Goal: Task Accomplishment & Management: Use online tool/utility

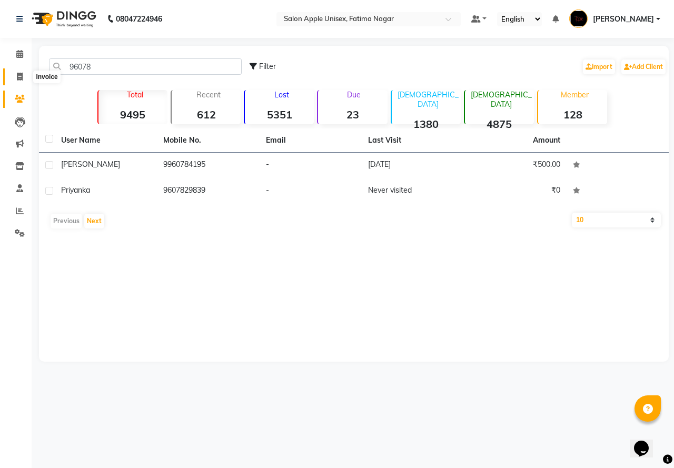
click at [18, 76] on icon at bounding box center [20, 77] width 6 height 8
select select "service"
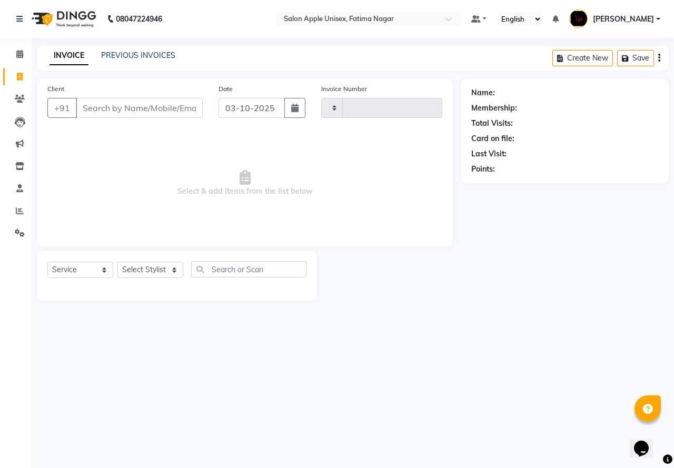
type input "1935"
select select "118"
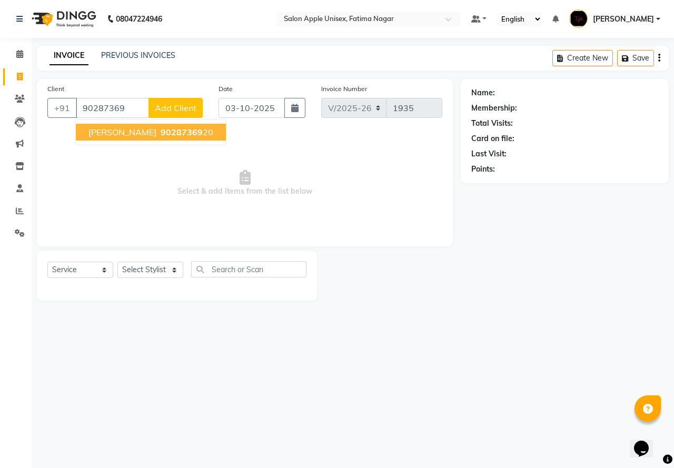
click at [160, 132] on span "90287369" at bounding box center [181, 132] width 42 height 11
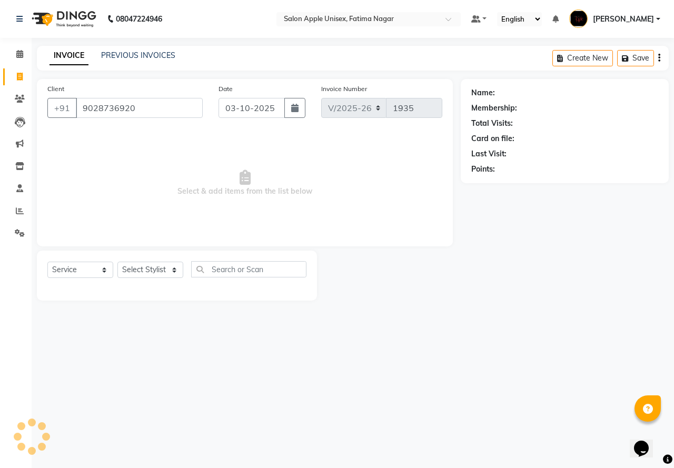
type input "9028736920"
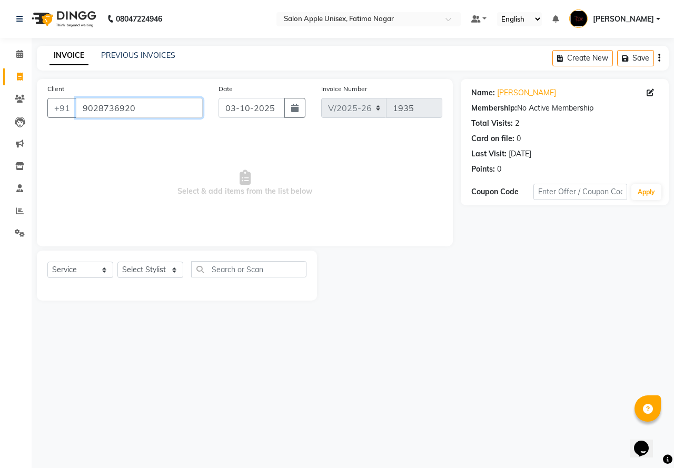
click at [139, 112] on input "9028736920" at bounding box center [139, 108] width 127 height 20
click at [161, 266] on select "Select Stylist Isha Naushad Nikhat Sarfraj Shubhangi Swati Tahira Training Depa…" at bounding box center [150, 270] width 66 height 16
click at [648, 93] on icon at bounding box center [649, 92] width 7 height 7
select select "22"
select select "[DEMOGRAPHIC_DATA]"
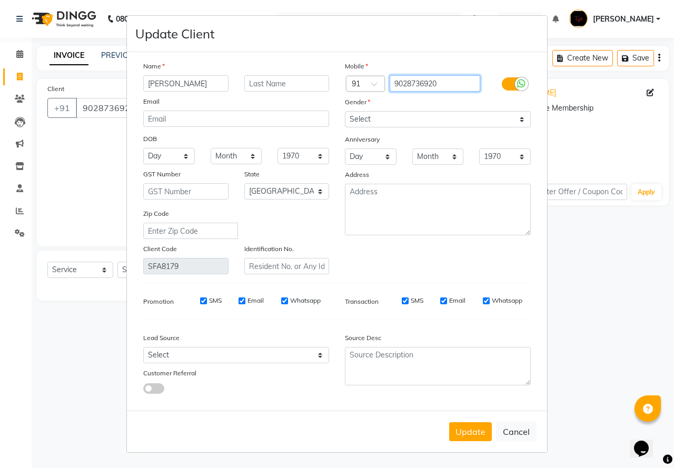
click at [444, 81] on input "9028736920" at bounding box center [434, 83] width 91 height 16
type input "9028736921"
click at [193, 85] on input "monalisha" at bounding box center [185, 83] width 85 height 16
type input "m"
type input "prasant"
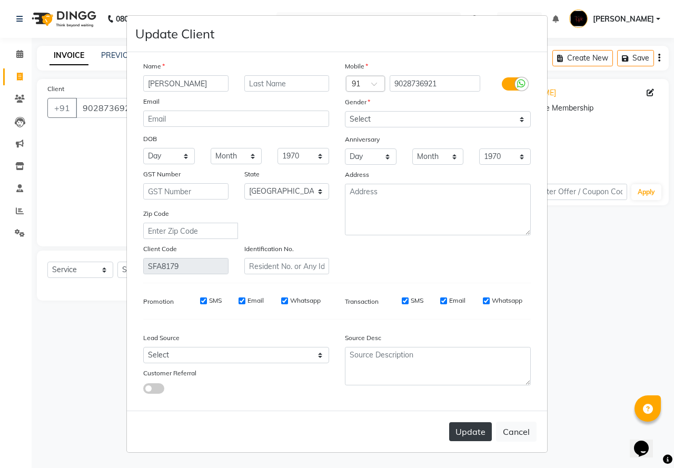
click at [476, 439] on button "Update" at bounding box center [470, 431] width 43 height 19
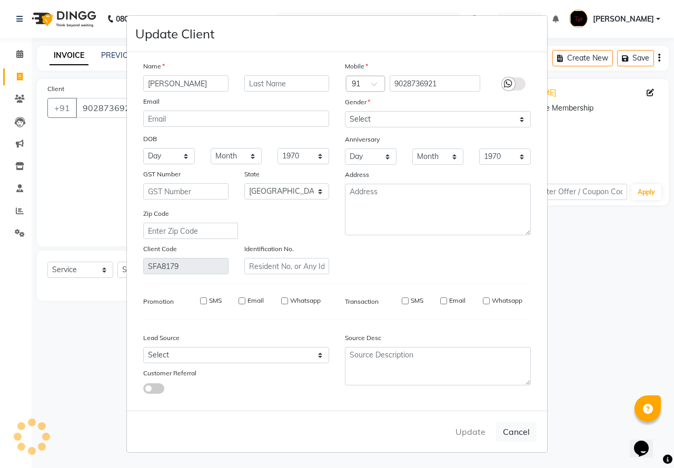
type input "9028736921"
select select
select select "null"
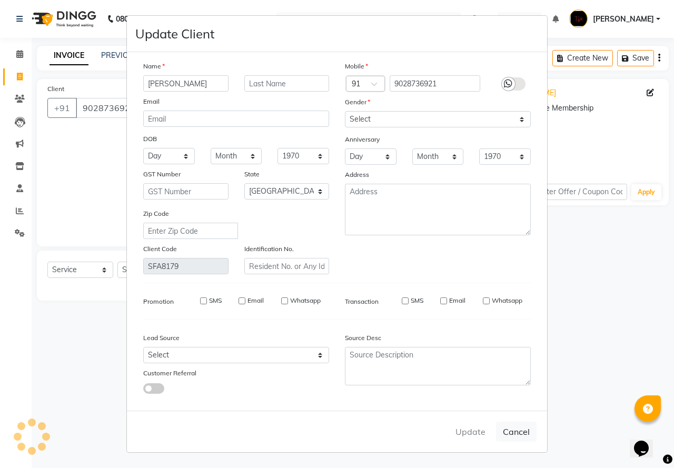
select select
checkbox input "false"
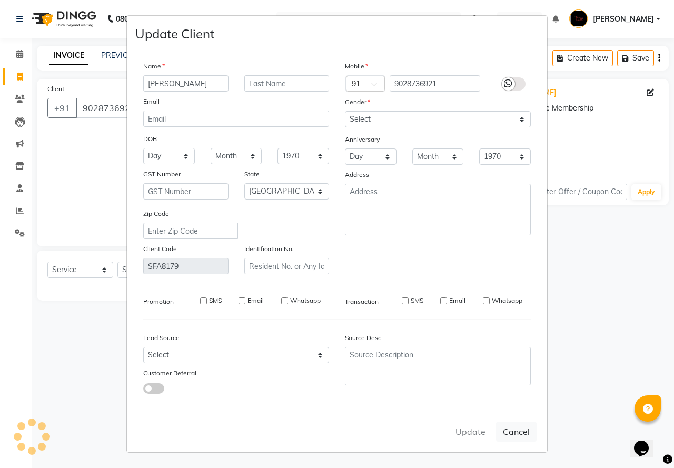
checkbox input "false"
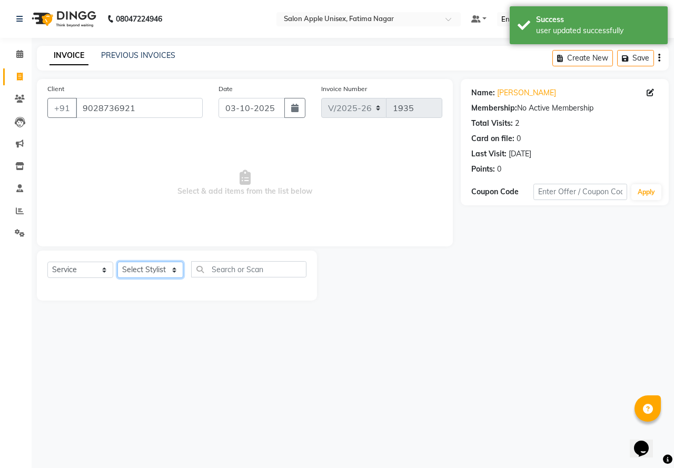
click at [133, 266] on select "Select Stylist Isha Naushad Nikhat Sarfraj Shubhangi Swati Tahira Training Depa…" at bounding box center [150, 270] width 66 height 16
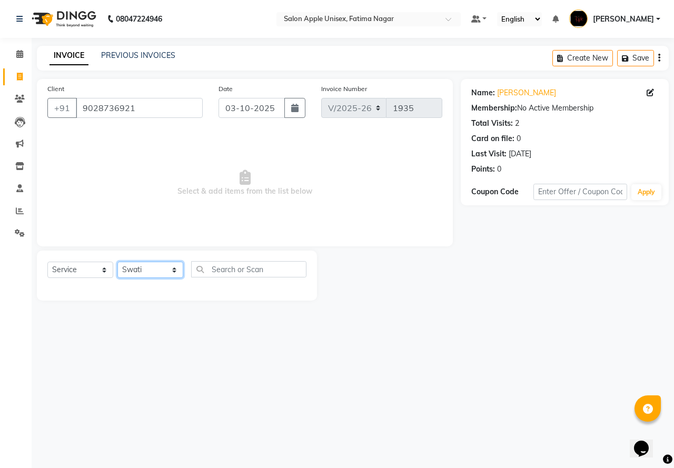
click at [117, 262] on select "Select Stylist Isha Naushad Nikhat Sarfraj Shubhangi Swati Tahira Training Depa…" at bounding box center [150, 270] width 66 height 16
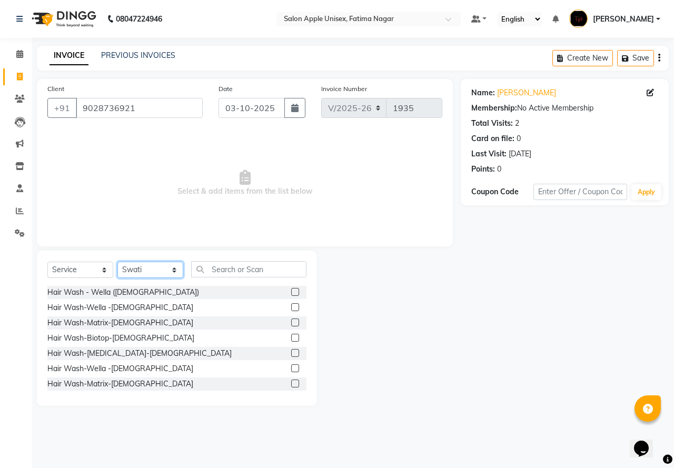
click at [168, 265] on select "Select Stylist Isha Naushad Nikhat Sarfraj Shubhangi Swati Tahira Training Depa…" at bounding box center [150, 270] width 66 height 16
select select "11051"
click at [117, 262] on select "Select Stylist Isha Naushad Nikhat Sarfraj Shubhangi Swati Tahira Training Depa…" at bounding box center [150, 270] width 66 height 16
click at [238, 265] on input "text" at bounding box center [248, 269] width 115 height 16
type input "t"
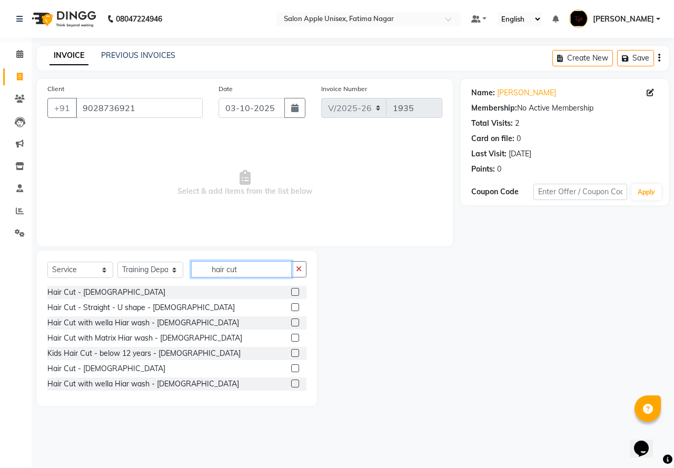
type input "hair cut"
click at [291, 366] on label at bounding box center [295, 368] width 8 height 8
click at [291, 366] on input "checkbox" at bounding box center [294, 368] width 7 height 7
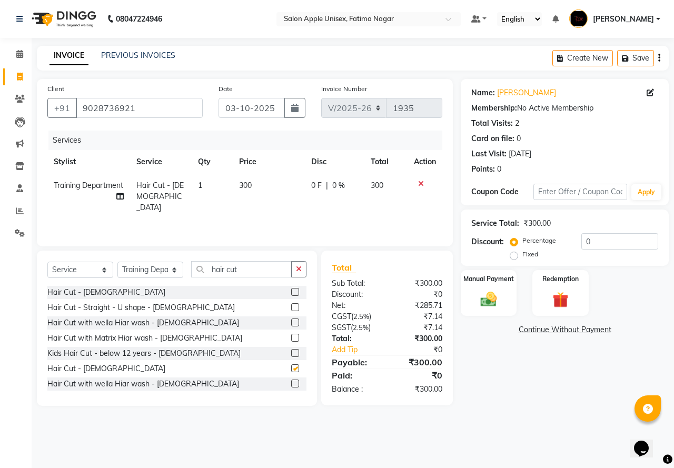
checkbox input "false"
click at [495, 318] on div "Name: Prasant Membership: No Active Membership Total Visits: 2 Card on file: 0 …" at bounding box center [568, 242] width 216 height 327
click at [494, 311] on div "Manual Payment" at bounding box center [488, 293] width 58 height 48
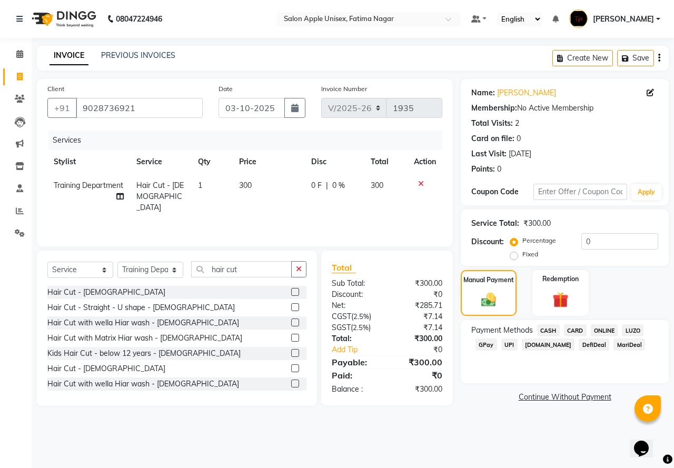
click at [607, 329] on span "ONLINE" at bounding box center [603, 330] width 27 height 12
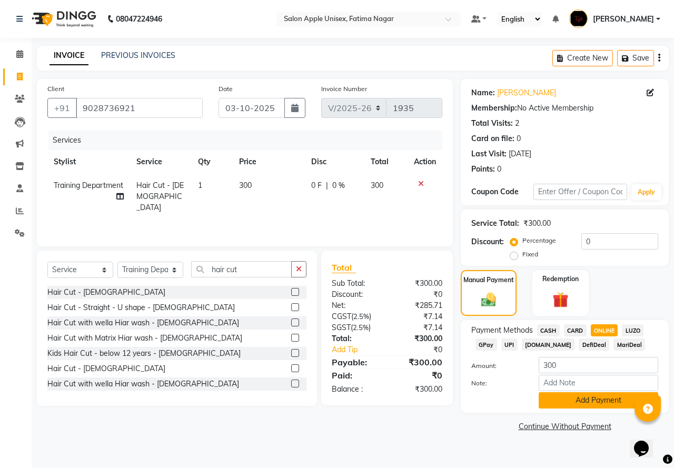
click at [599, 405] on button "Add Payment" at bounding box center [597, 400] width 119 height 16
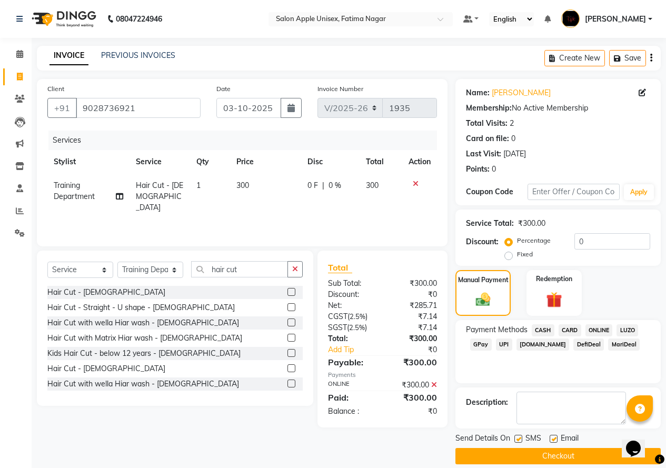
click at [549, 451] on button "Checkout" at bounding box center [557, 456] width 205 height 16
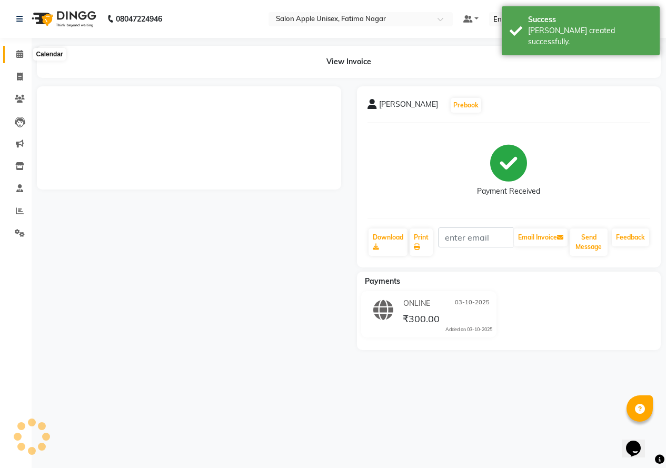
click at [13, 50] on span at bounding box center [20, 54] width 18 height 12
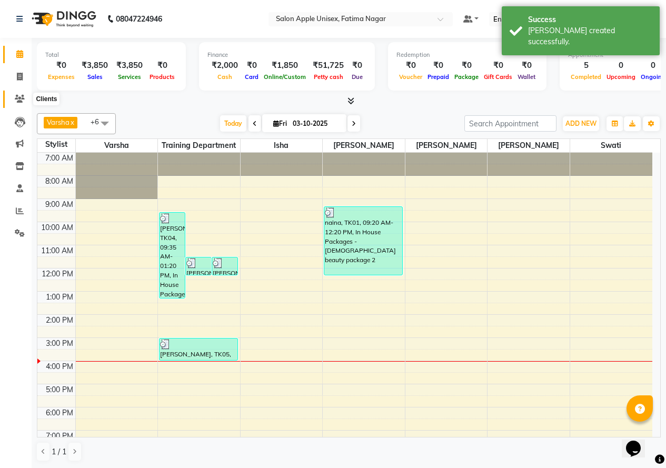
click at [16, 100] on icon at bounding box center [20, 99] width 10 height 8
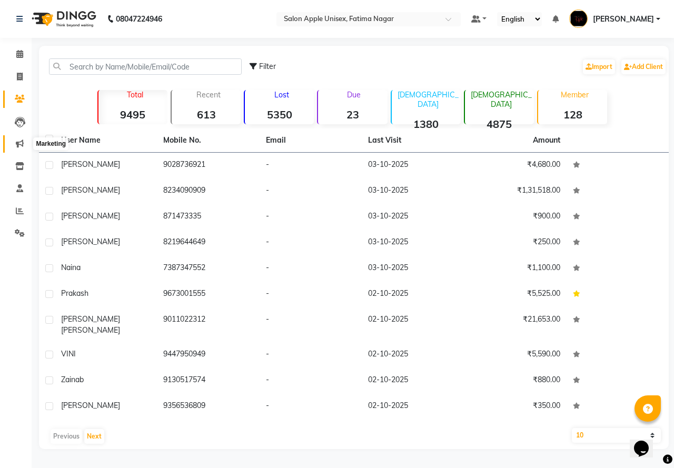
click at [22, 142] on icon at bounding box center [20, 143] width 8 height 8
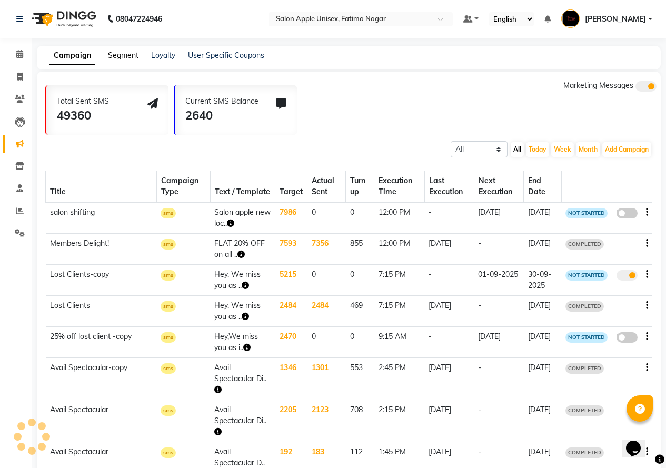
click at [118, 52] on link "Segment" at bounding box center [123, 55] width 31 height 9
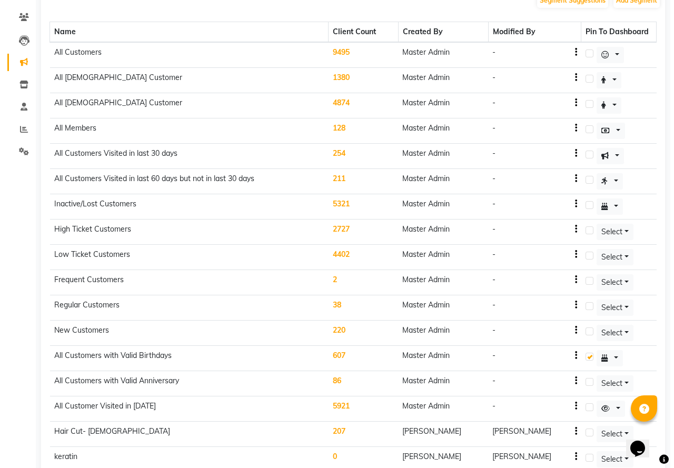
scroll to position [105, 0]
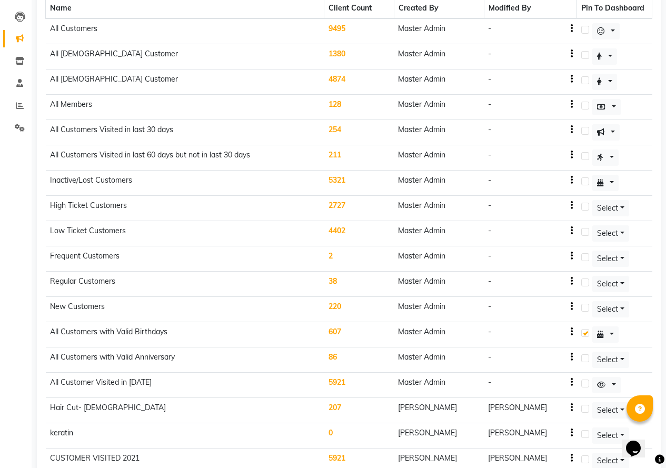
click at [357, 154] on td "211" at bounding box center [358, 157] width 69 height 25
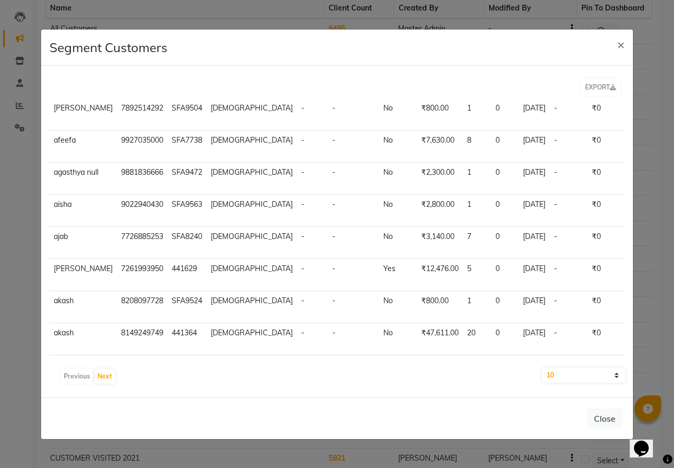
scroll to position [206, 0]
click at [112, 374] on button "Next" at bounding box center [105, 376] width 20 height 15
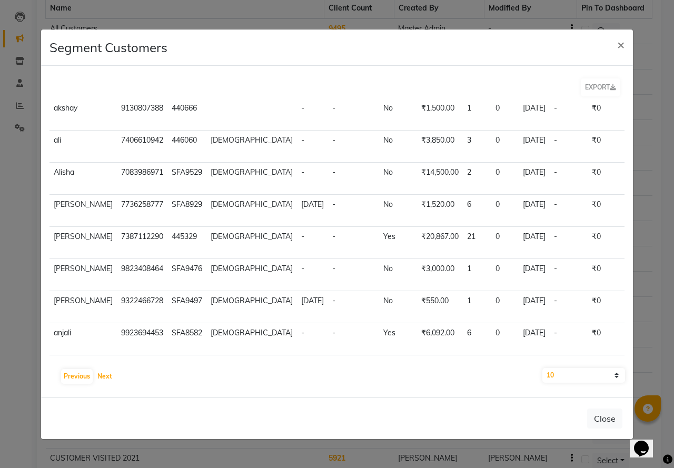
scroll to position [0, 0]
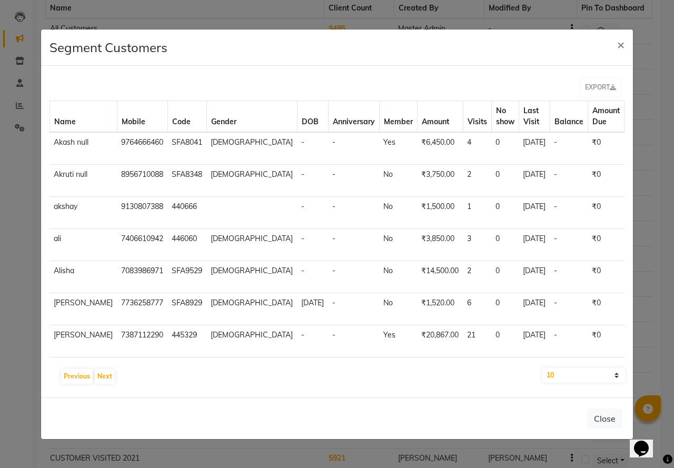
click at [566, 371] on select "10 50 100" at bounding box center [583, 375] width 83 height 15
select select "100"
click at [542, 368] on select "10 50 100" at bounding box center [583, 375] width 83 height 15
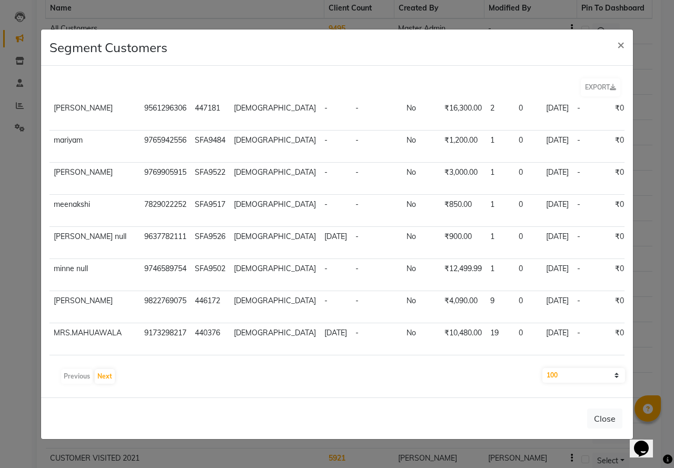
scroll to position [3942, 0]
click at [109, 376] on button "Next" at bounding box center [105, 376] width 20 height 15
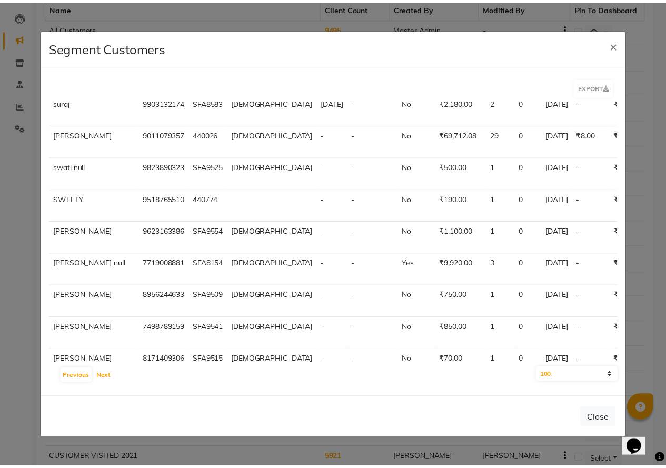
scroll to position [3153, 0]
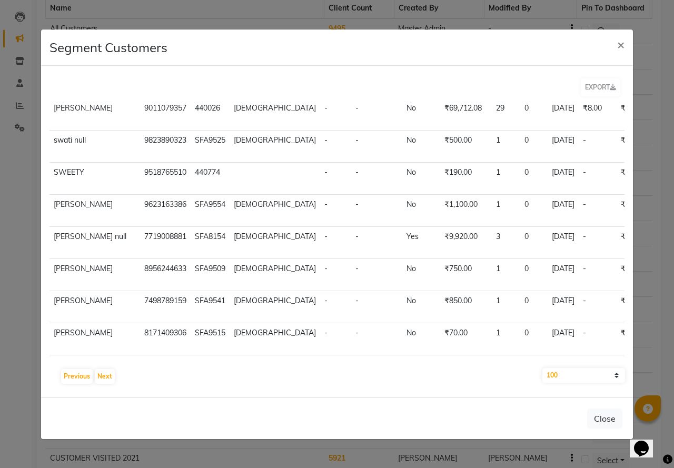
click at [13, 217] on ngb-modal-window "Segment Customers × EXPORT Name Mobile Code Gender DOB Anniversary Member Amoun…" at bounding box center [337, 234] width 674 height 468
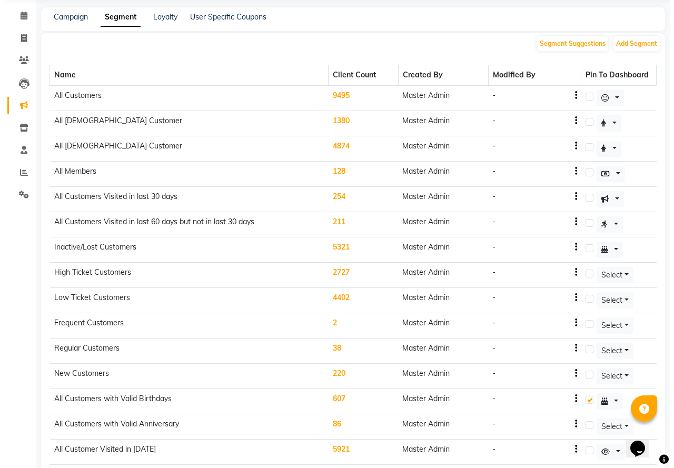
scroll to position [0, 0]
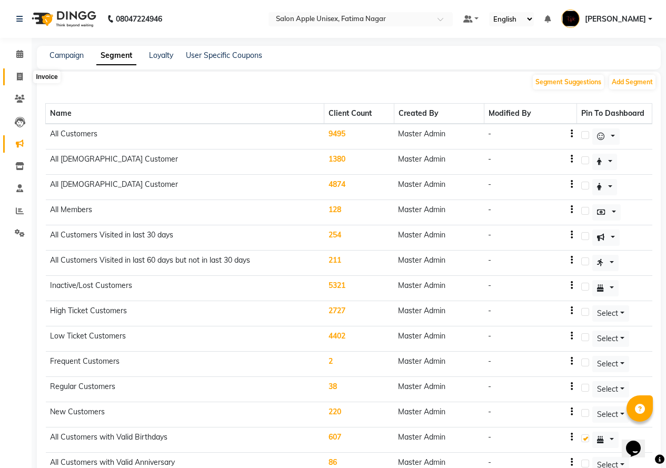
click at [17, 74] on icon at bounding box center [20, 77] width 6 height 8
select select "service"
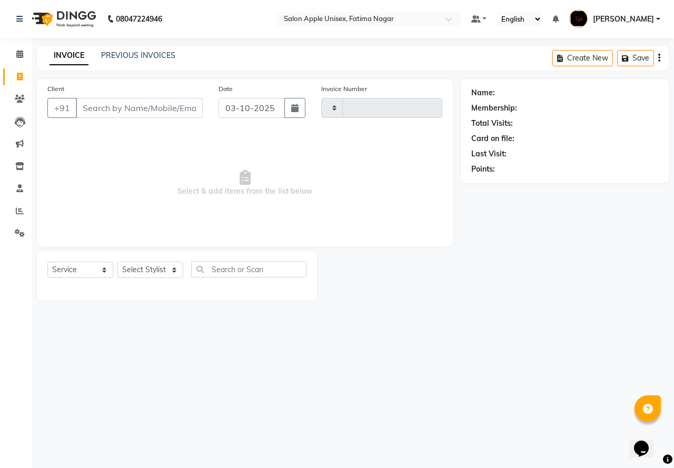
type input "1936"
select select "118"
click at [23, 99] on icon at bounding box center [20, 99] width 10 height 8
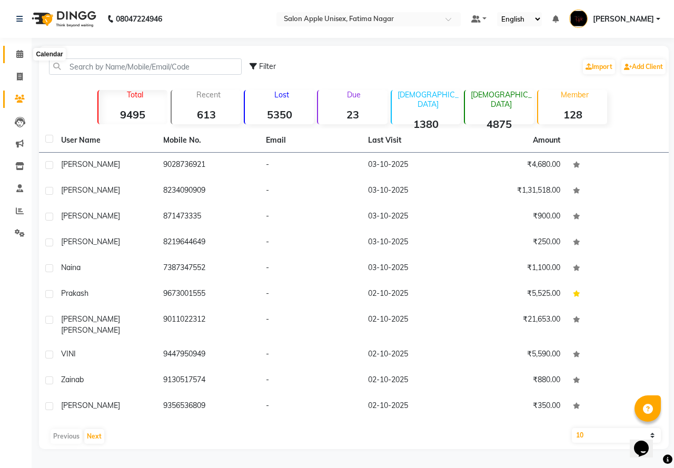
click at [17, 51] on icon at bounding box center [19, 54] width 7 height 8
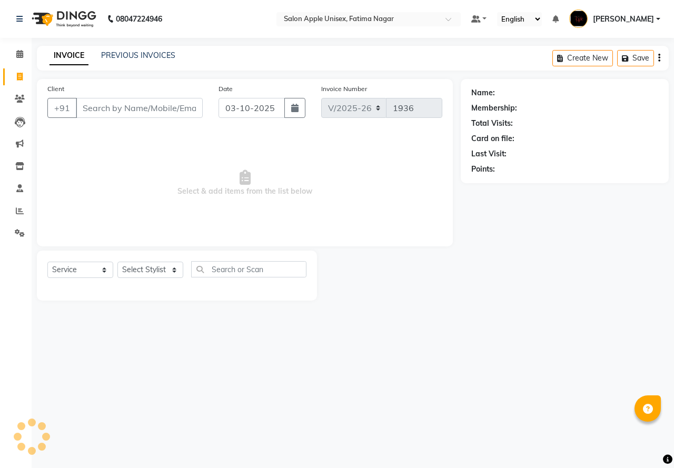
select select "118"
select select "service"
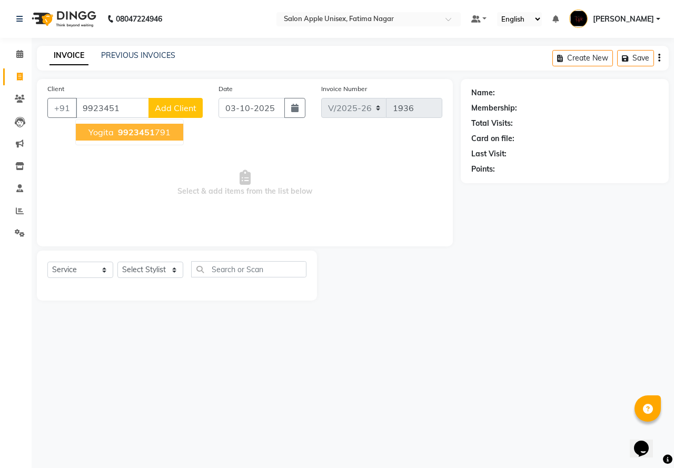
click at [145, 130] on span "9923451" at bounding box center [136, 132] width 37 height 11
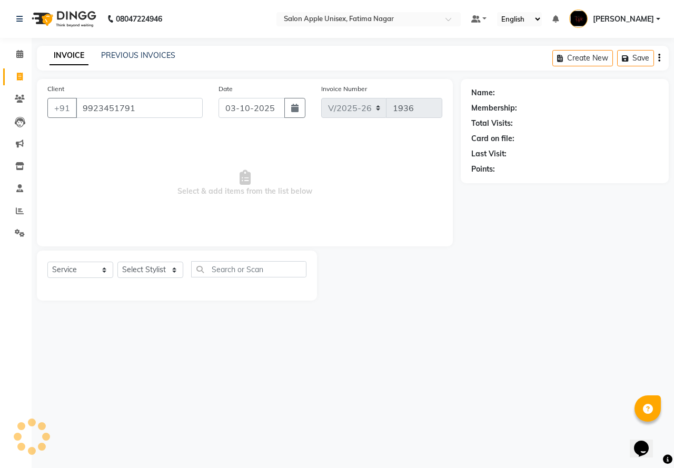
type input "9923451791"
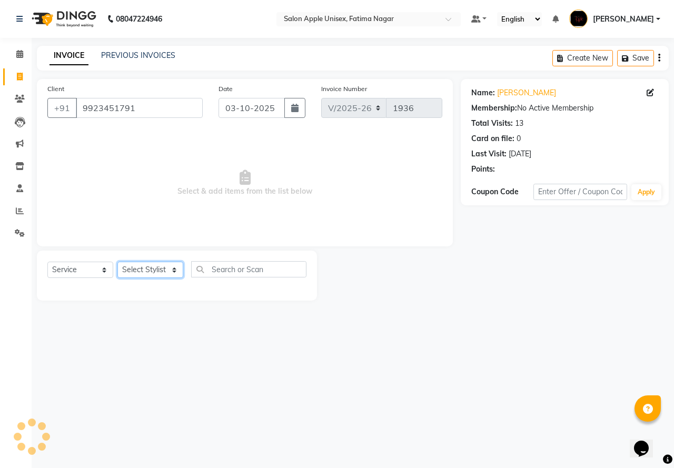
click at [160, 269] on select "Select Stylist Isha Naushad Nikhat Sarfraj Shubhangi Swati Tahira Training Depa…" at bounding box center [150, 270] width 66 height 16
select select "83916"
click at [117, 262] on select "Select Stylist Isha Naushad Nikhat Sarfraj Shubhangi Swati Tahira Training Depa…" at bounding box center [150, 270] width 66 height 16
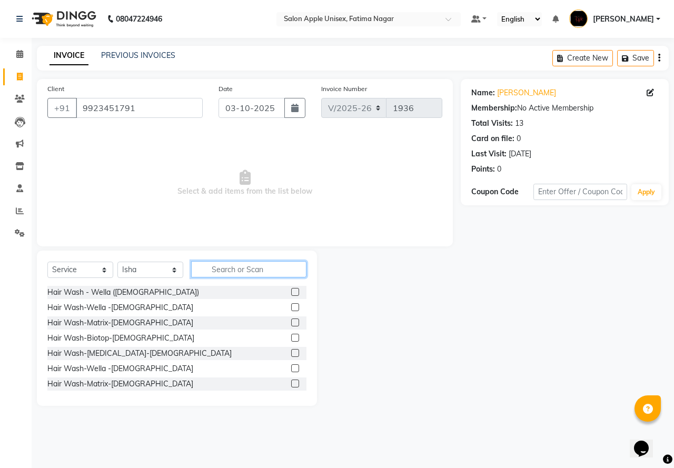
click at [214, 266] on input "text" at bounding box center [248, 269] width 115 height 16
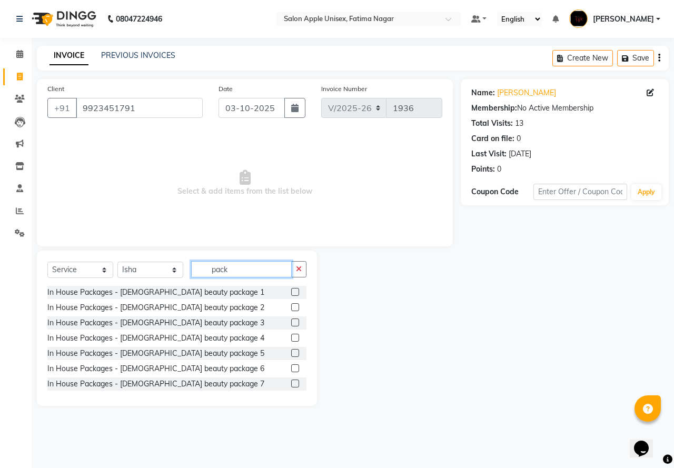
type input "pack"
click at [291, 306] on label at bounding box center [295, 307] width 8 height 8
click at [291, 306] on input "checkbox" at bounding box center [294, 307] width 7 height 7
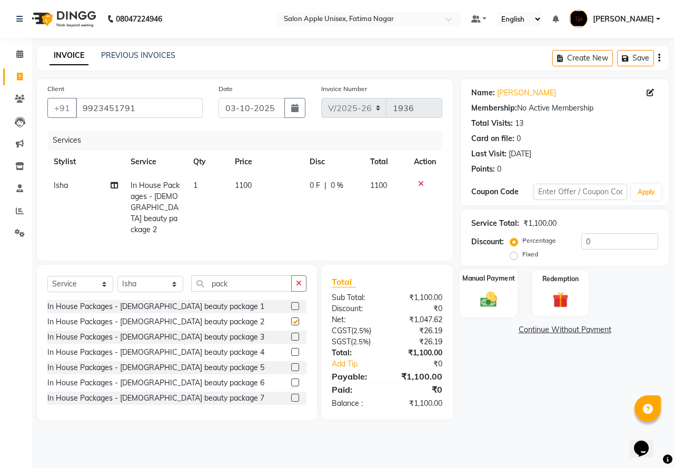
checkbox input "false"
click at [487, 289] on div "Manual Payment" at bounding box center [488, 293] width 58 height 48
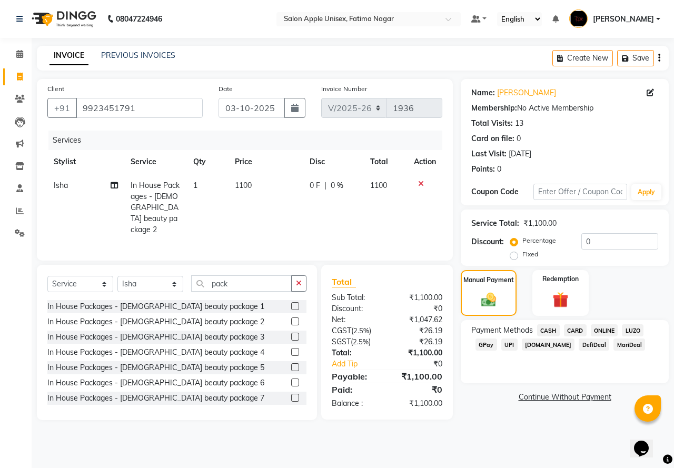
click at [606, 330] on span "ONLINE" at bounding box center [603, 330] width 27 height 12
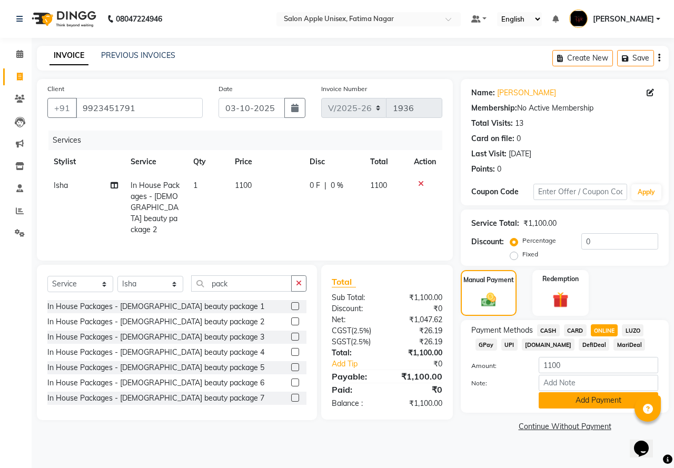
click at [592, 405] on button "Add Payment" at bounding box center [597, 400] width 119 height 16
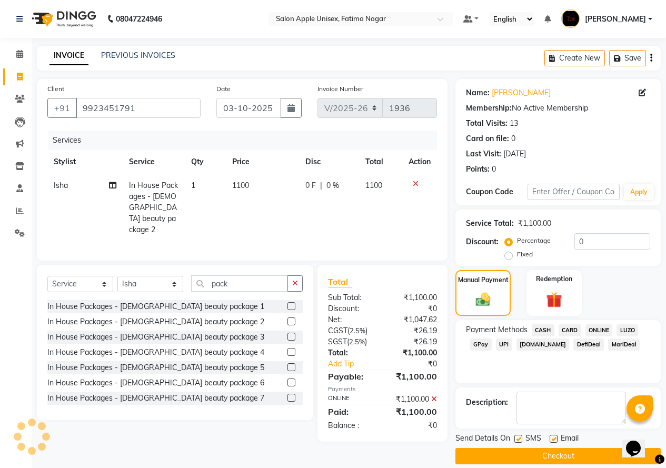
click at [586, 449] on button "Checkout" at bounding box center [557, 456] width 205 height 16
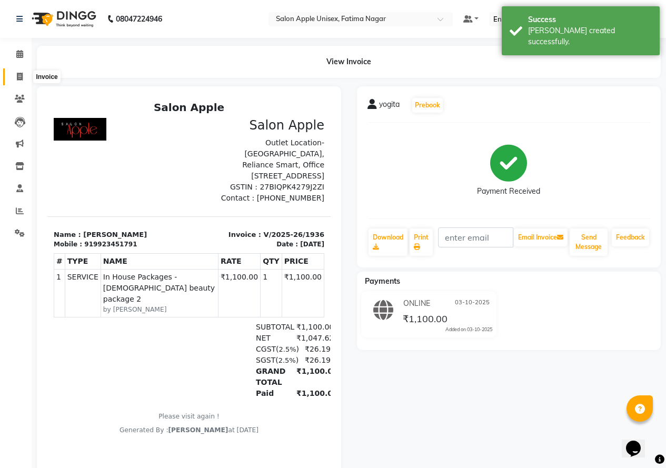
click at [22, 76] on icon at bounding box center [20, 77] width 6 height 8
select select "service"
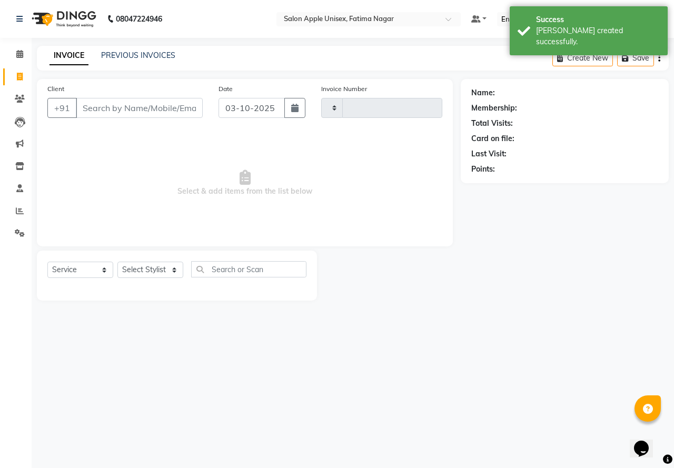
type input "1937"
select select "118"
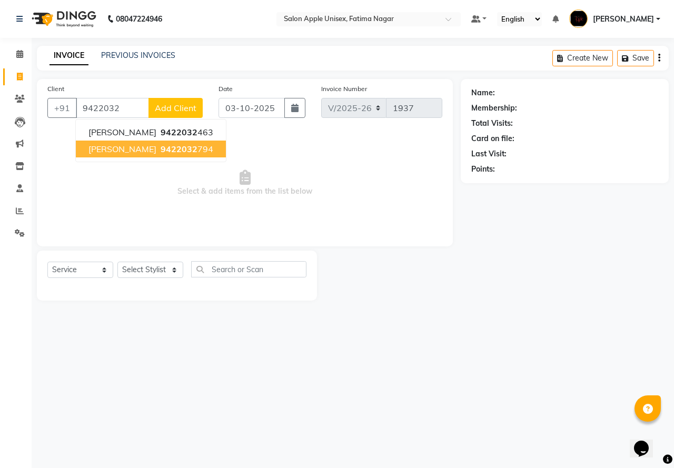
click at [158, 149] on ngb-highlight "9422032 794" at bounding box center [185, 149] width 55 height 11
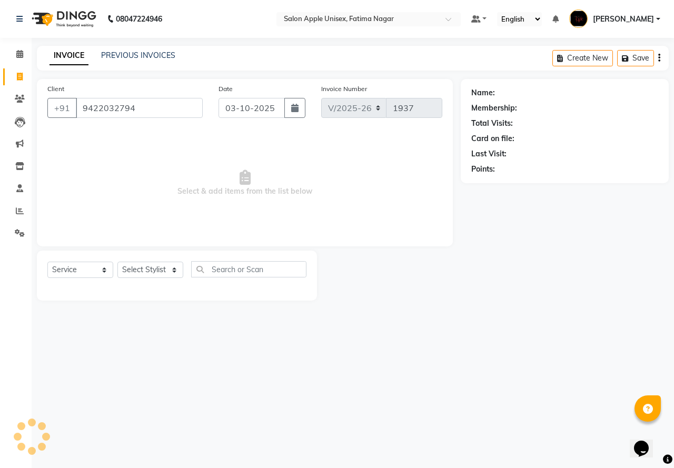
type input "9422032794"
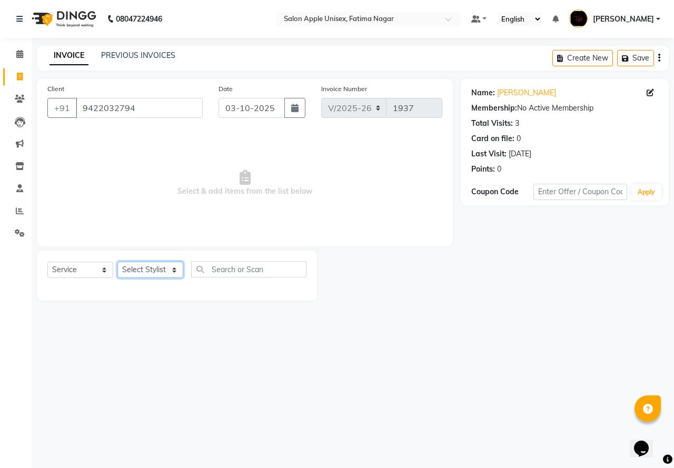
click at [139, 272] on select "Select Stylist Isha Naushad Nikhat Sarfraj Shubhangi Swati Tahira Training Depa…" at bounding box center [150, 270] width 66 height 16
select select "23905"
click at [117, 262] on select "Select Stylist Isha Naushad Nikhat Sarfraj Shubhangi Swati Tahira Training Depa…" at bounding box center [150, 270] width 66 height 16
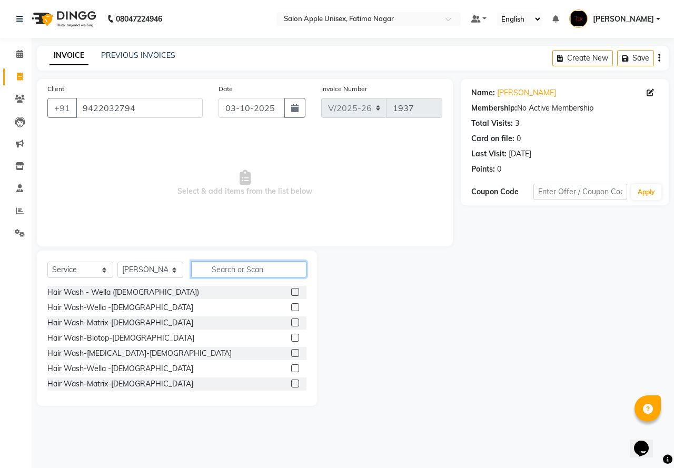
click at [222, 266] on input "text" at bounding box center [248, 269] width 115 height 16
type input "thr"
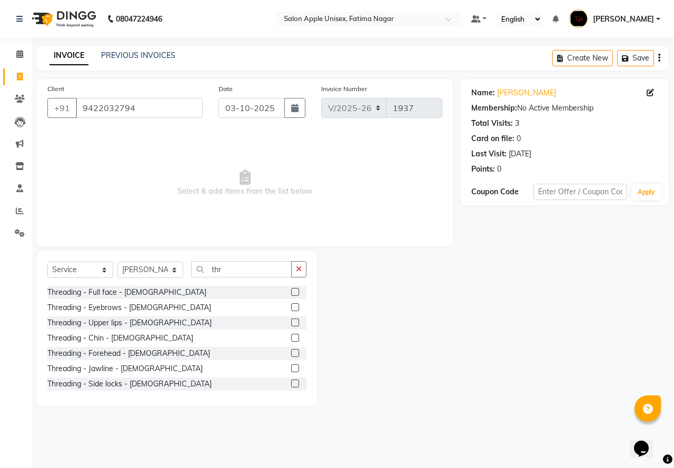
click at [291, 305] on label at bounding box center [295, 307] width 8 height 8
click at [291, 305] on input "checkbox" at bounding box center [294, 307] width 7 height 7
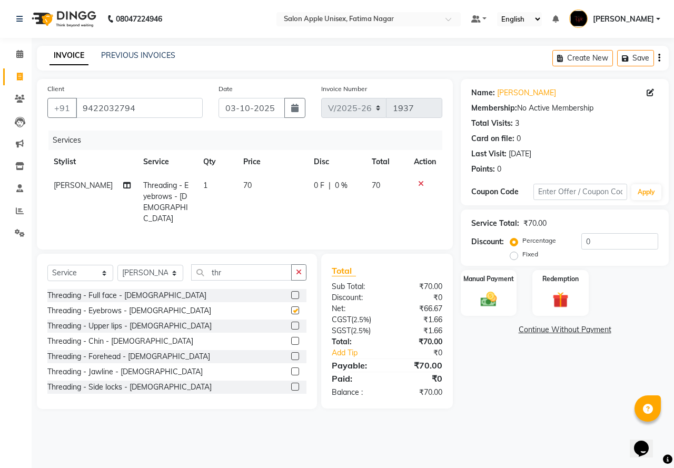
checkbox input "false"
click at [291, 324] on label at bounding box center [295, 325] width 8 height 8
click at [291, 324] on input "checkbox" at bounding box center [294, 326] width 7 height 7
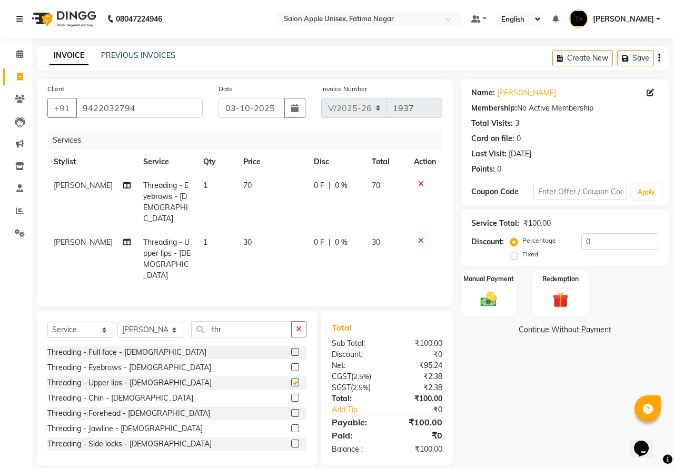
checkbox input "false"
click at [493, 298] on img at bounding box center [488, 298] width 27 height 19
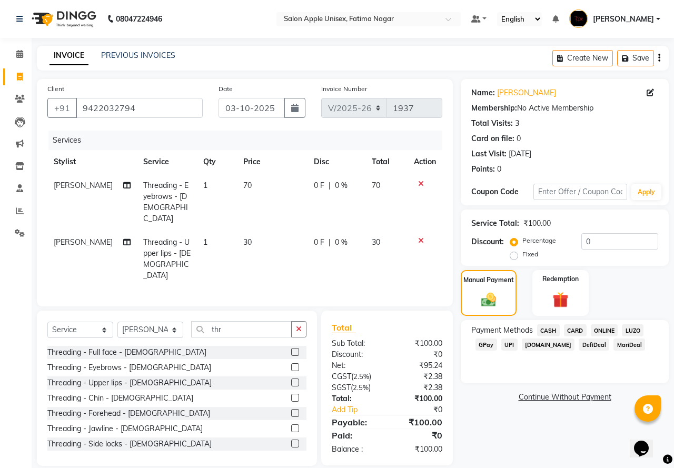
click at [605, 329] on span "ONLINE" at bounding box center [603, 330] width 27 height 12
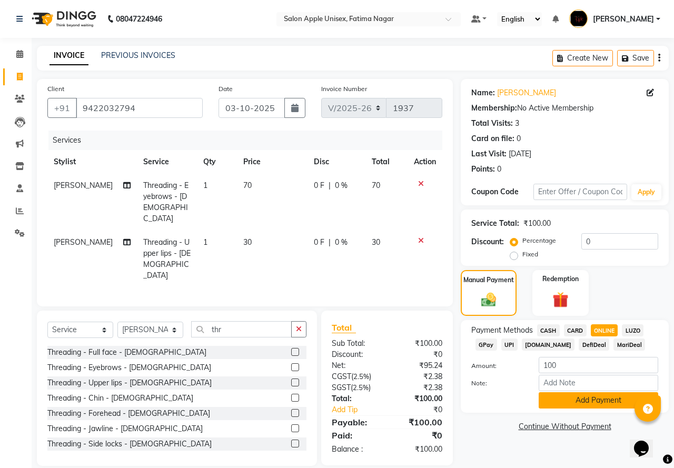
click at [609, 399] on button "Add Payment" at bounding box center [597, 400] width 119 height 16
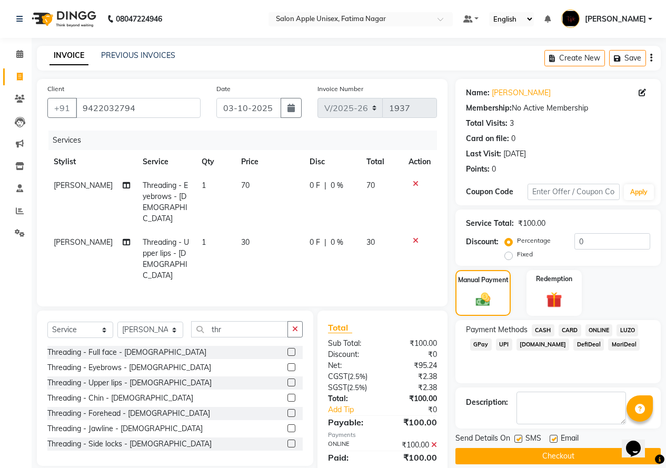
click at [559, 458] on button "Checkout" at bounding box center [557, 456] width 205 height 16
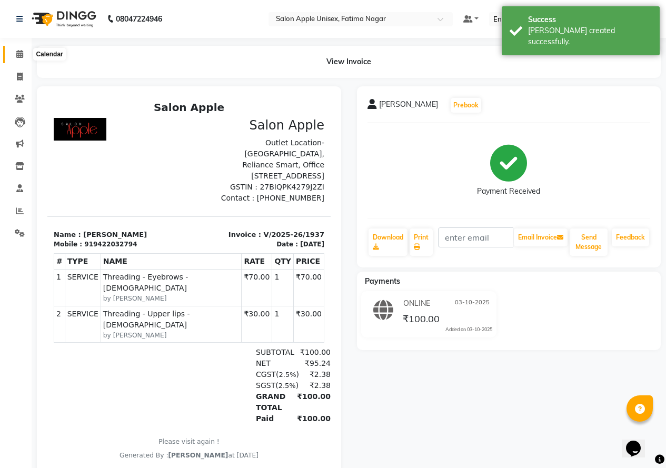
click at [21, 53] on icon at bounding box center [19, 54] width 7 height 8
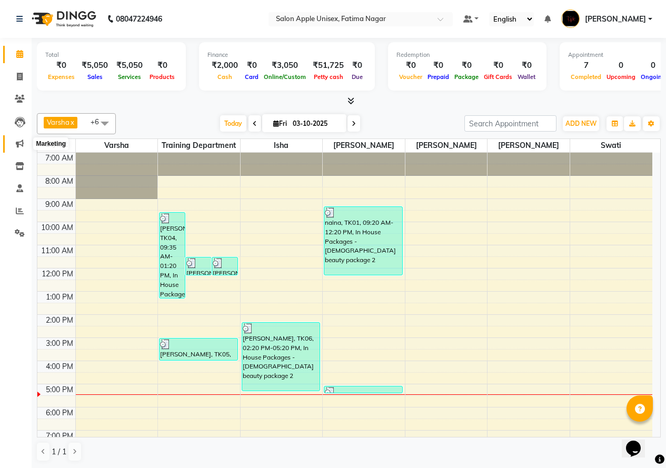
click at [18, 146] on icon at bounding box center [20, 143] width 8 height 8
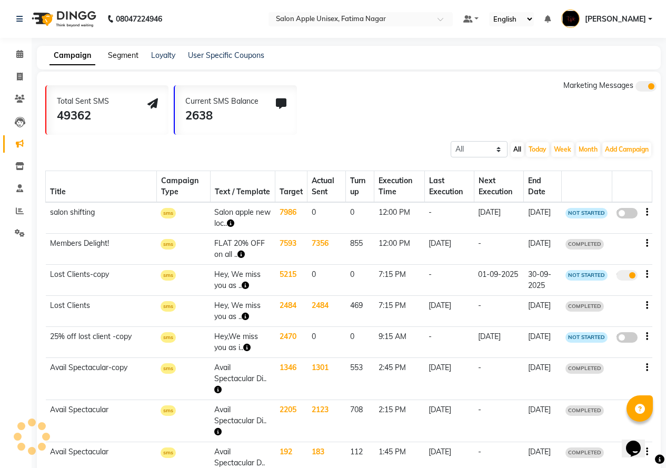
click at [122, 54] on link "Segment" at bounding box center [123, 55] width 31 height 9
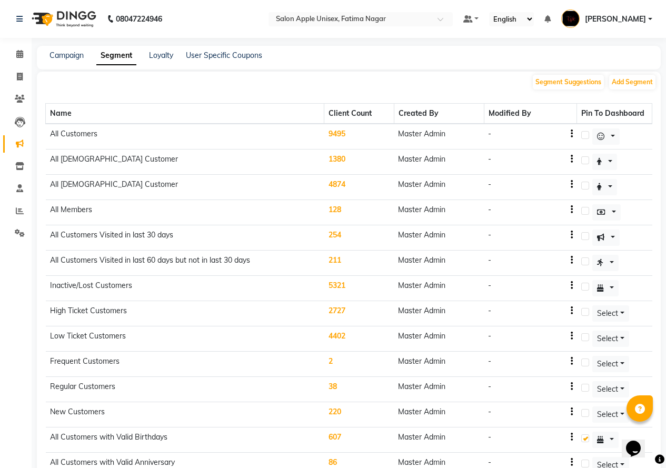
click at [355, 258] on td "211" at bounding box center [358, 262] width 69 height 25
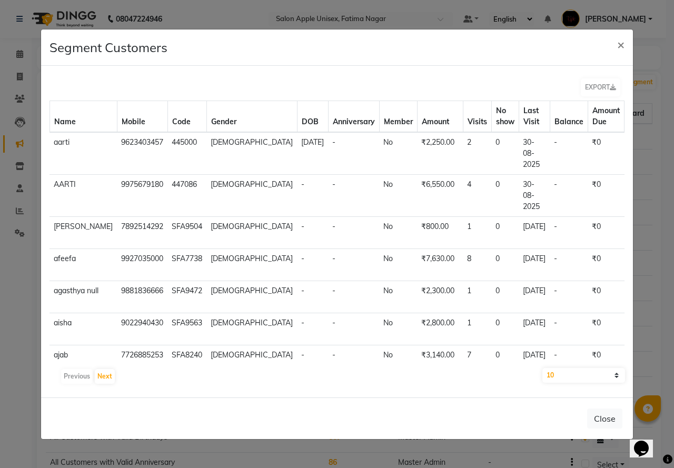
click at [587, 375] on select "10 50 100" at bounding box center [583, 375] width 83 height 15
select select "100"
click at [542, 368] on select "10 50 100" at bounding box center [583, 375] width 83 height 15
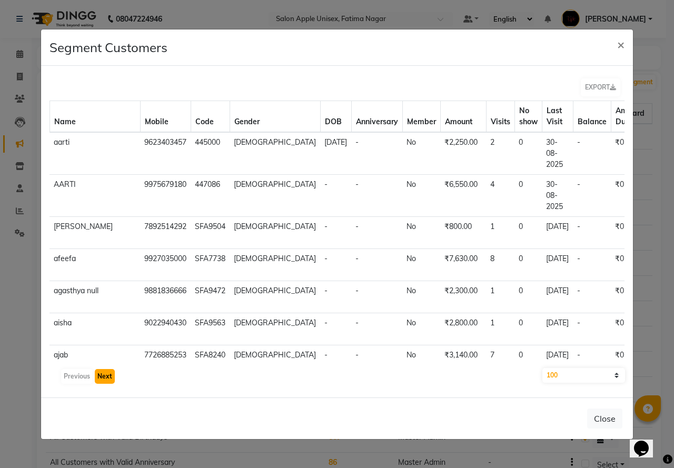
click at [105, 371] on button "Next" at bounding box center [105, 376] width 20 height 15
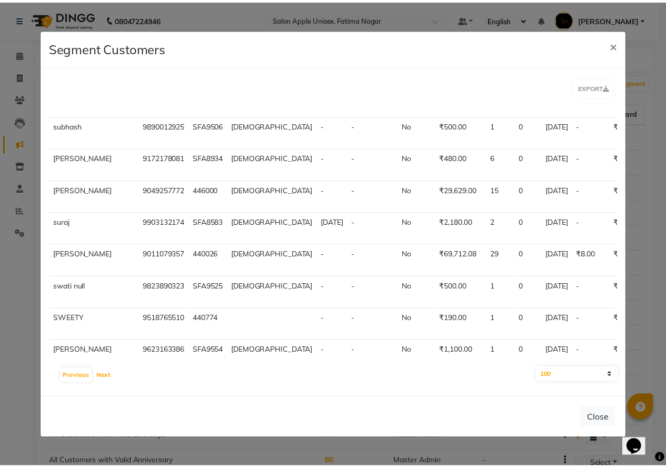
scroll to position [2999, 0]
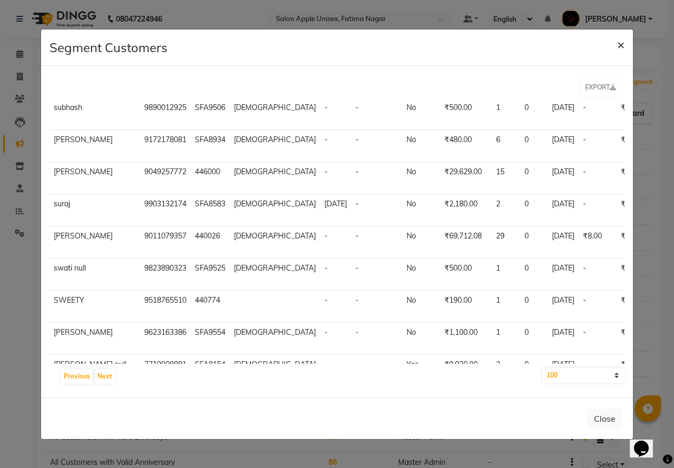
click at [620, 45] on span "×" at bounding box center [620, 44] width 7 height 16
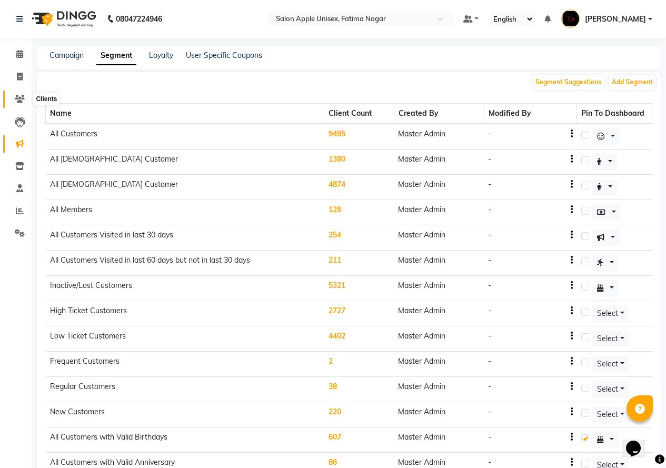
click at [19, 94] on span at bounding box center [20, 99] width 18 height 12
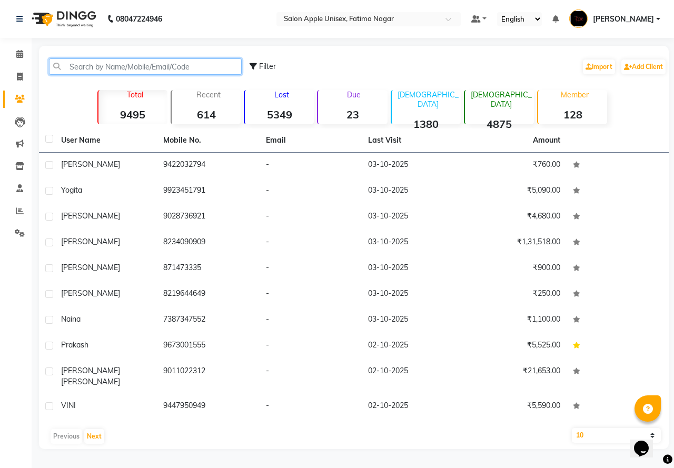
click at [87, 62] on input "text" at bounding box center [145, 66] width 193 height 16
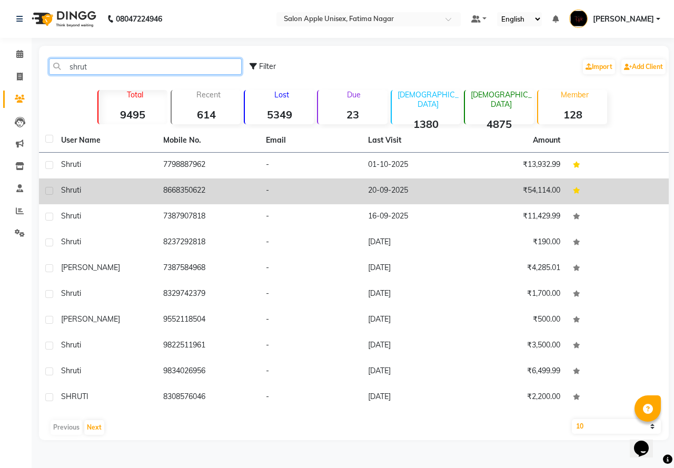
type input "shrut"
click at [175, 195] on td "8668350622" at bounding box center [208, 191] width 102 height 26
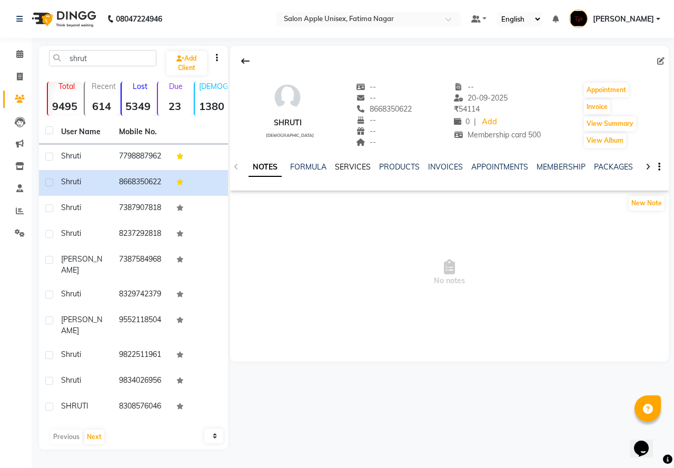
click at [350, 166] on link "SERVICES" at bounding box center [353, 166] width 36 height 9
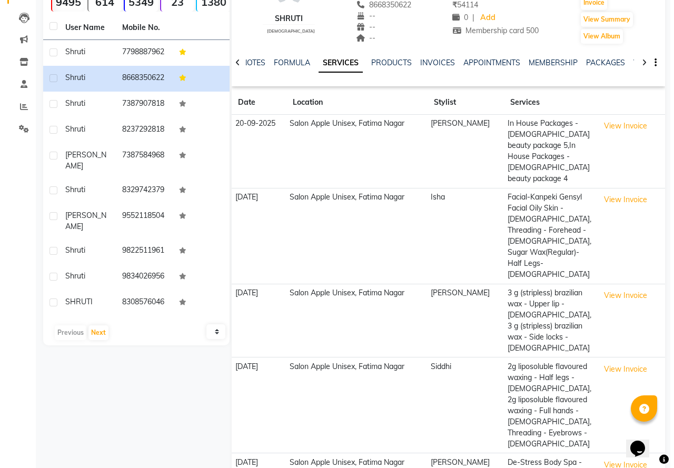
scroll to position [105, 0]
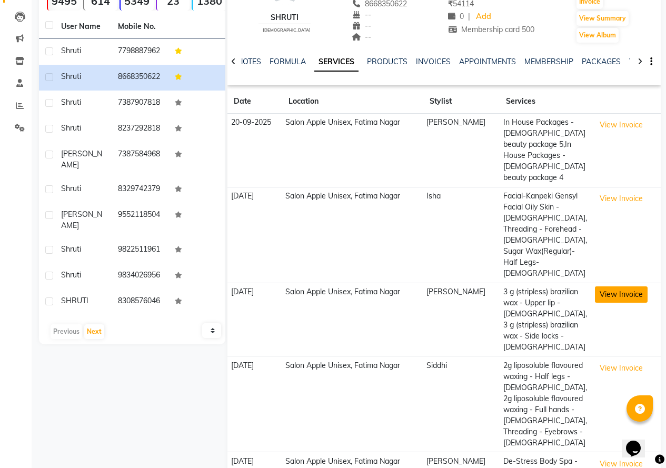
click at [625, 286] on button "View Invoice" at bounding box center [621, 294] width 53 height 16
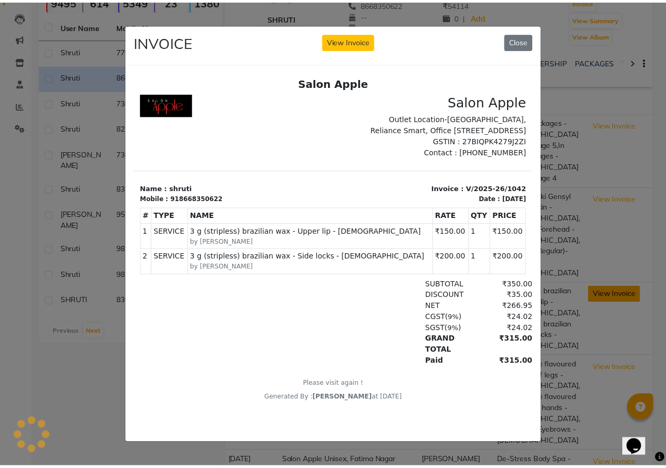
scroll to position [0, 0]
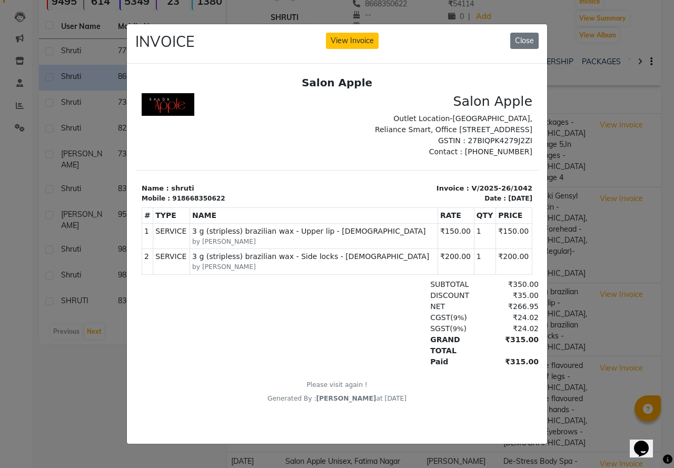
click at [608, 197] on ngb-modal-window "INVOICE View Invoice Close" at bounding box center [337, 234] width 674 height 468
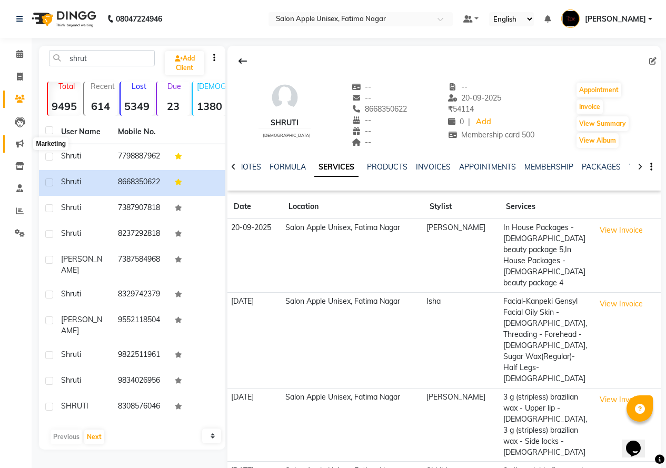
click at [19, 140] on icon at bounding box center [20, 143] width 8 height 8
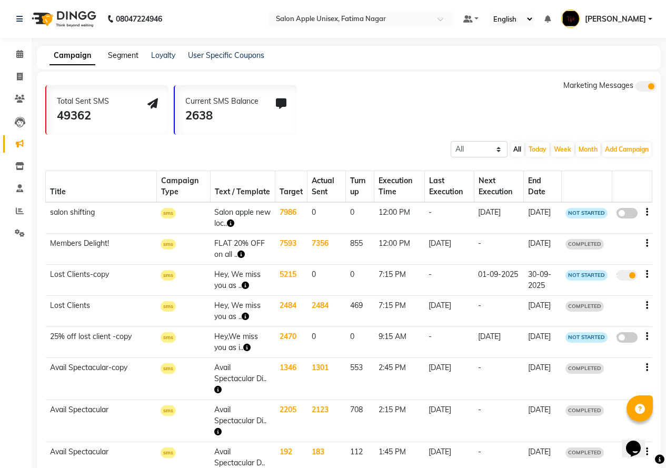
click at [129, 52] on link "Segment" at bounding box center [123, 55] width 31 height 9
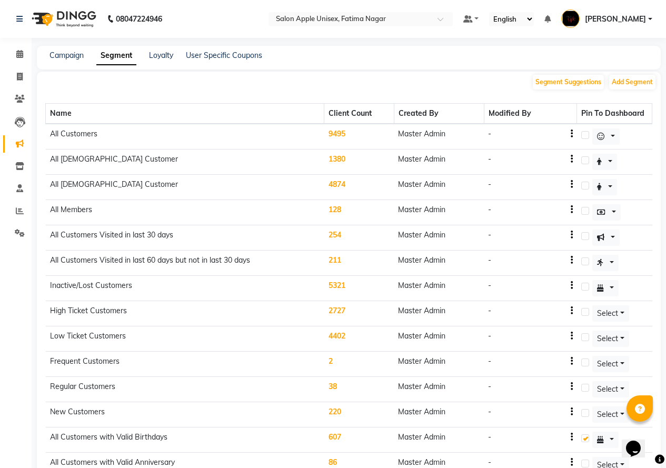
click at [359, 259] on td "211" at bounding box center [358, 262] width 69 height 25
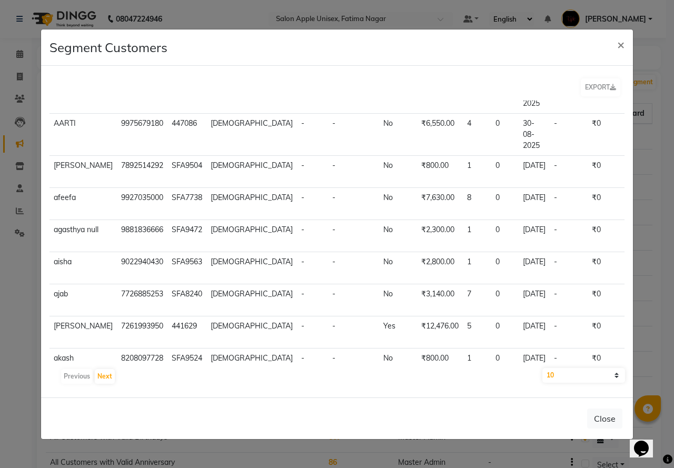
scroll to position [158, 0]
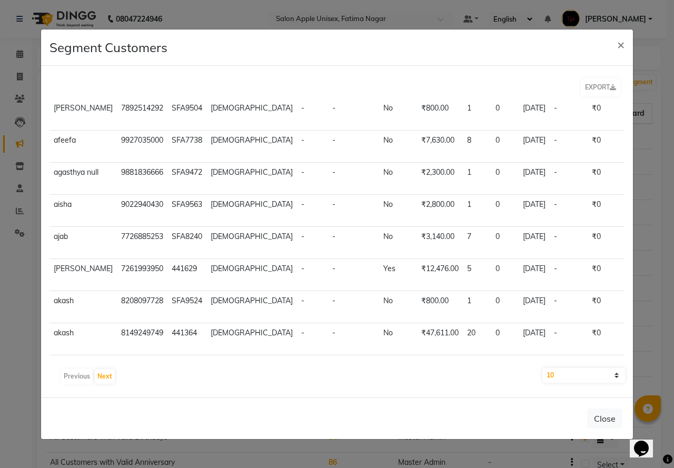
click at [578, 368] on select "10 50 100" at bounding box center [583, 375] width 83 height 15
select select "100"
click at [542, 368] on select "10 50 100" at bounding box center [583, 375] width 83 height 15
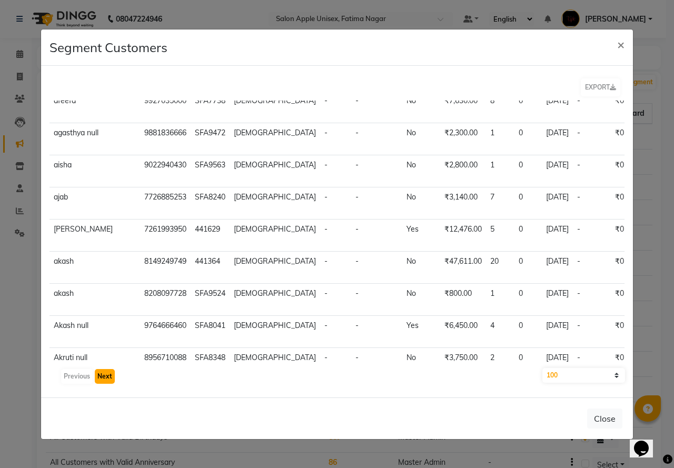
click at [103, 376] on button "Next" at bounding box center [105, 376] width 20 height 15
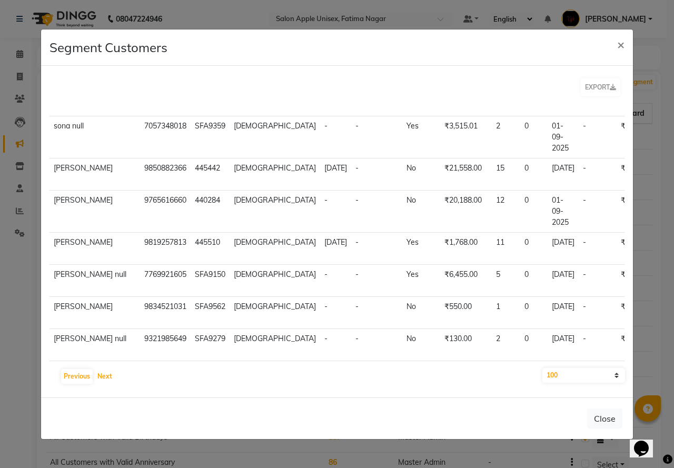
scroll to position [2789, 0]
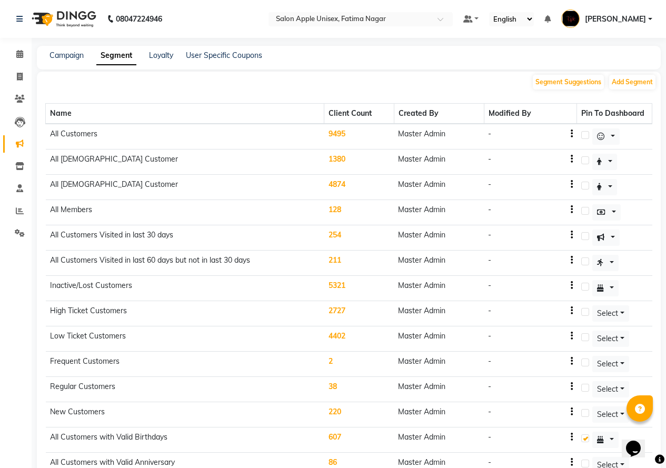
click at [354, 263] on td "211" at bounding box center [358, 262] width 69 height 25
click at [360, 262] on body "08047224946 Select Location × Salon Apple Unisex, Fatima Nagar Default Panel My…" at bounding box center [333, 234] width 666 height 468
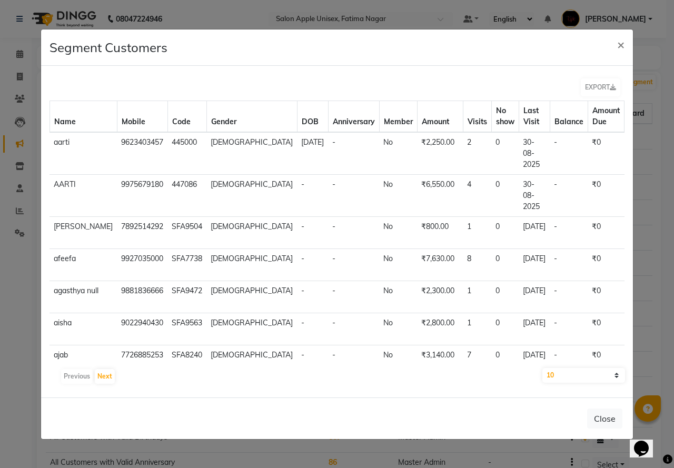
click at [590, 373] on select "10 50 100" at bounding box center [583, 375] width 83 height 15
select select "100"
click at [542, 368] on select "10 50 100" at bounding box center [583, 375] width 83 height 15
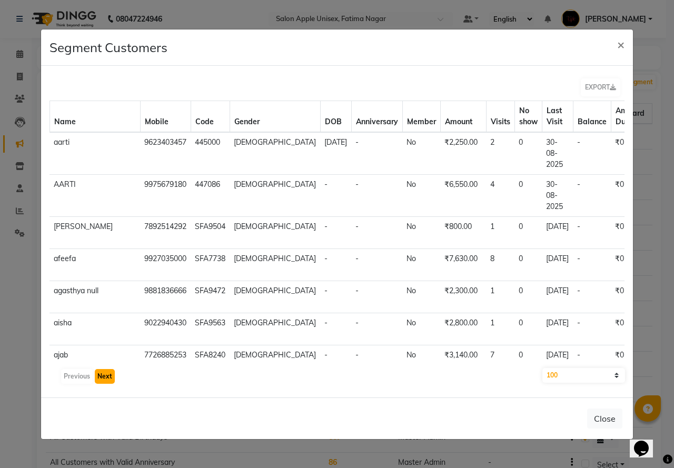
click at [108, 376] on button "Next" at bounding box center [105, 376] width 20 height 15
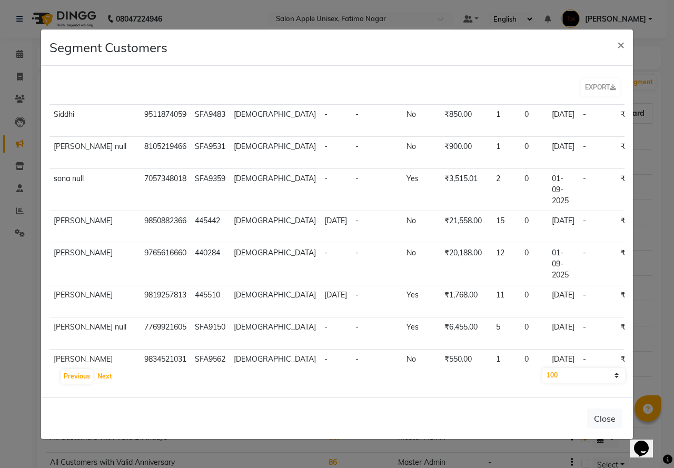
scroll to position [2736, 0]
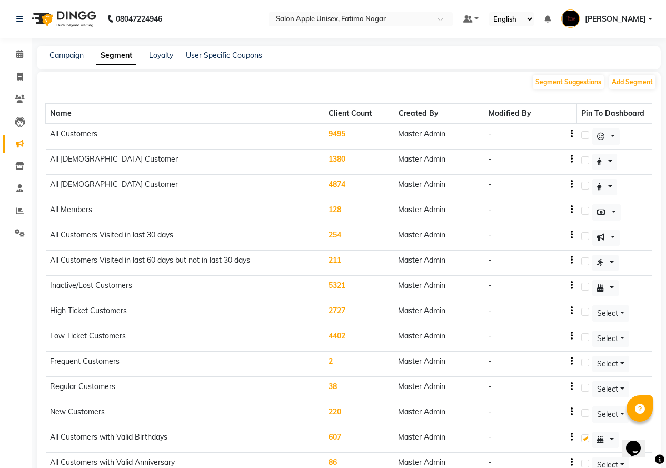
click at [353, 262] on td "211" at bounding box center [358, 262] width 69 height 25
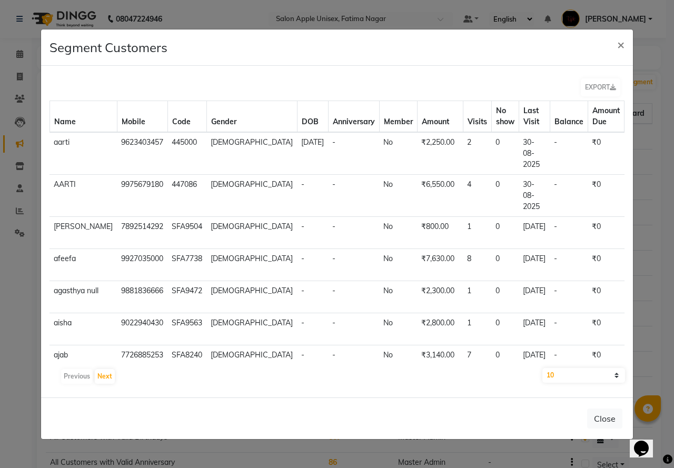
click at [578, 377] on select "10 50 100" at bounding box center [583, 375] width 83 height 15
select select "100"
click at [542, 368] on select "10 50 100" at bounding box center [583, 375] width 83 height 15
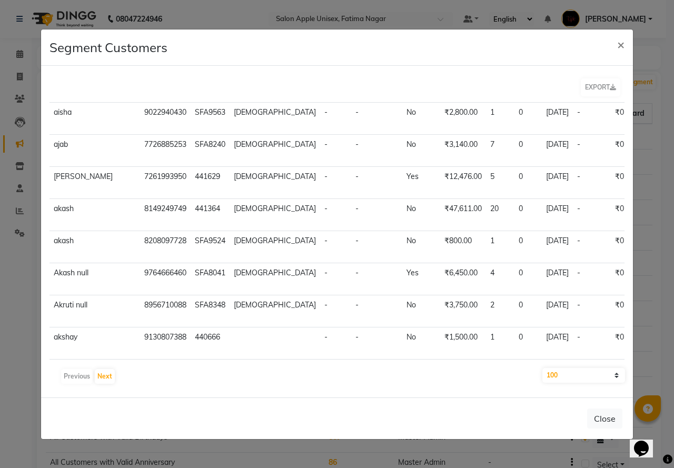
scroll to position [474, 0]
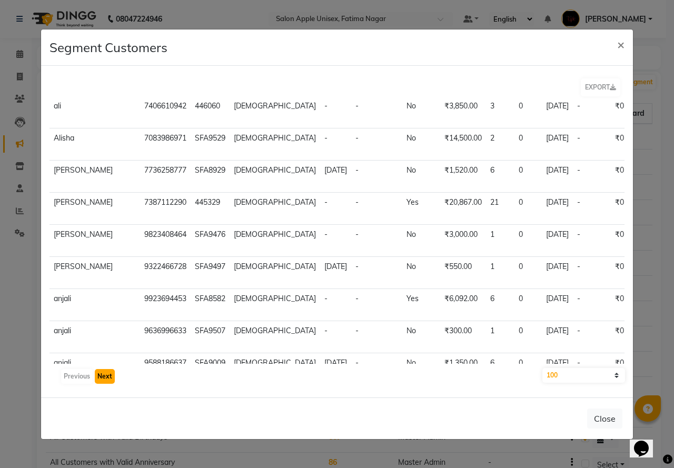
click at [107, 376] on button "Next" at bounding box center [105, 376] width 20 height 15
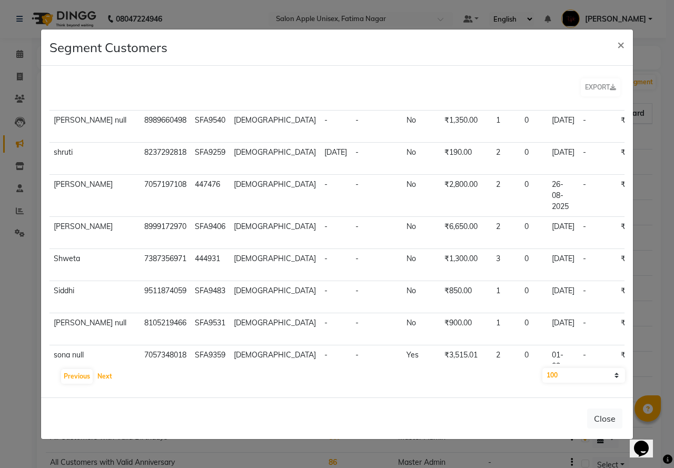
scroll to position [2526, 0]
